Goal: Check status: Check status

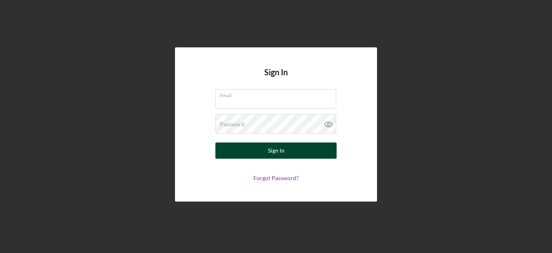
type input "[PERSON_NAME][EMAIL_ADDRESS][DOMAIN_NAME]"
click at [269, 154] on div "Sign In" at bounding box center [276, 150] width 17 height 16
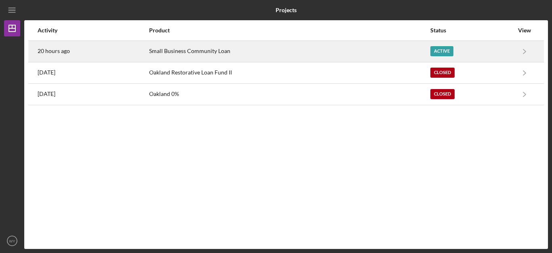
click at [400, 49] on div "Small Business Community Loan" at bounding box center [289, 51] width 280 height 20
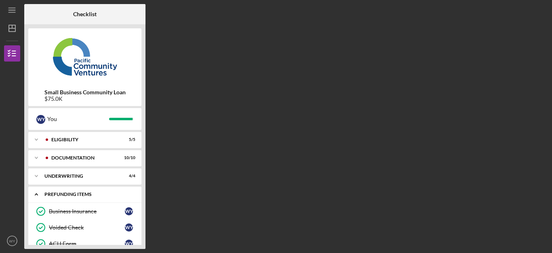
click at [88, 190] on div "Icon/Expander Prefunding Items 9 / 10" at bounding box center [84, 194] width 113 height 17
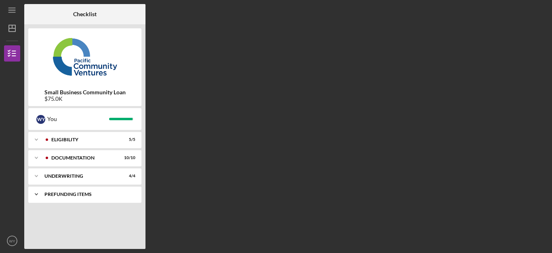
click at [88, 190] on div "Icon/Expander Prefunding Items 9 / 10" at bounding box center [84, 194] width 113 height 16
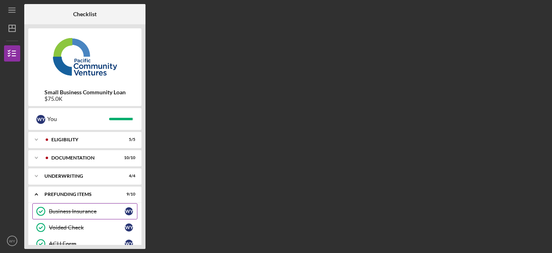
click at [79, 206] on link "Business Insurance Business Insurance W Y" at bounding box center [84, 211] width 105 height 16
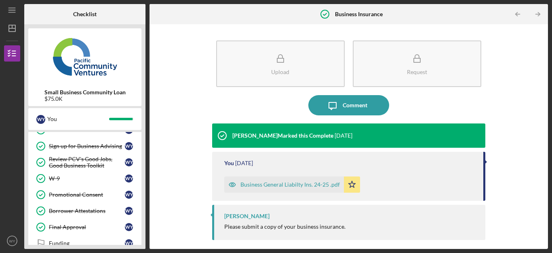
scroll to position [128, 0]
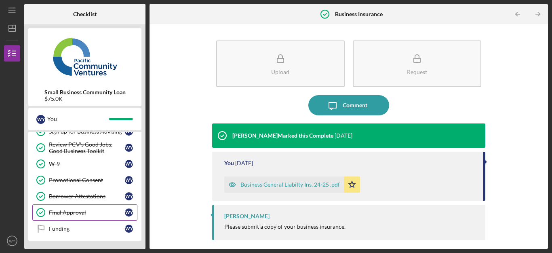
click at [68, 214] on div "Final Approval" at bounding box center [87, 212] width 76 height 6
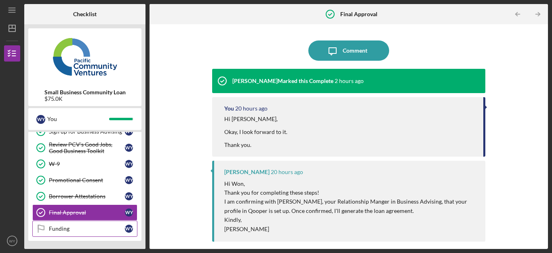
click at [63, 228] on div "Funding" at bounding box center [87, 228] width 76 height 6
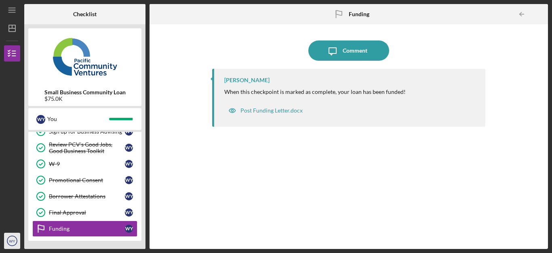
click at [9, 239] on text "WY" at bounding box center [12, 240] width 6 height 4
